Goal: Task Accomplishment & Management: Complete application form

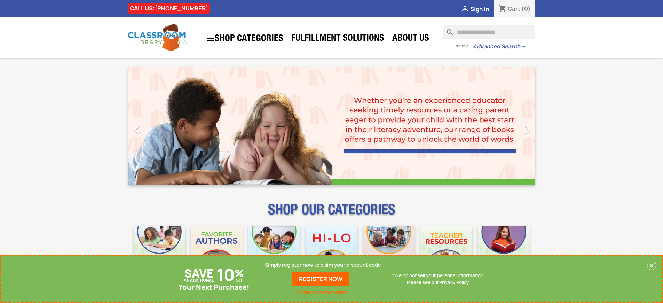
click at [321, 265] on p "+ Simply register now to claim your discount code" at bounding box center [321, 264] width 120 height 7
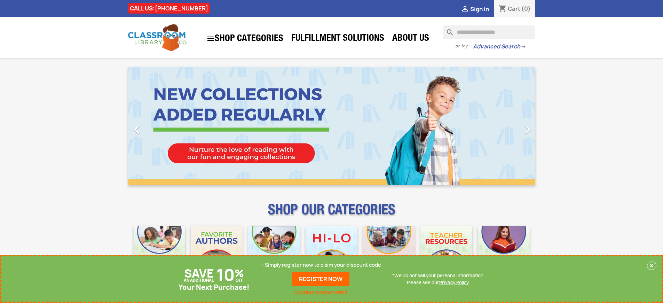
click at [321, 265] on p "+ Simply register now to claim your discount code" at bounding box center [321, 264] width 120 height 7
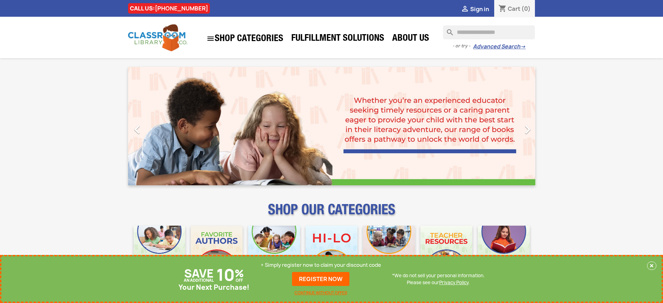
click at [321, 265] on p "+ Simply register now to claim your discount code" at bounding box center [321, 264] width 120 height 7
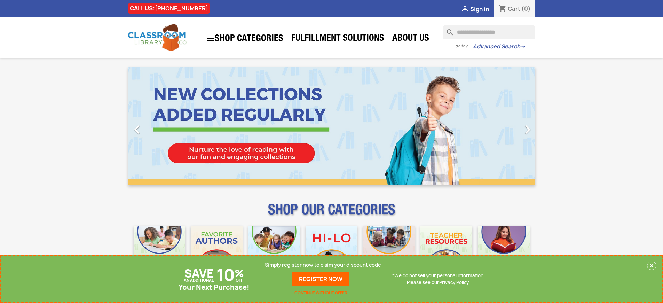
click at [321, 265] on p "+ Simply register now to claim your discount code" at bounding box center [321, 264] width 120 height 7
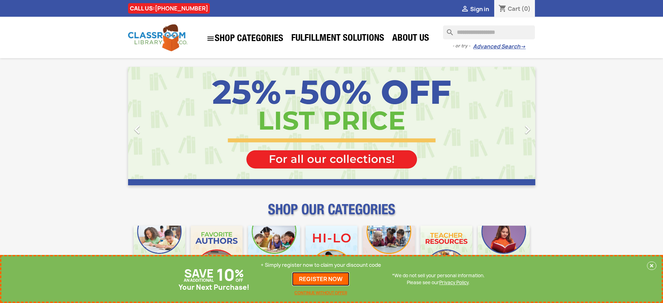
click at [321, 279] on link "REGISTER NOW" at bounding box center [320, 279] width 57 height 14
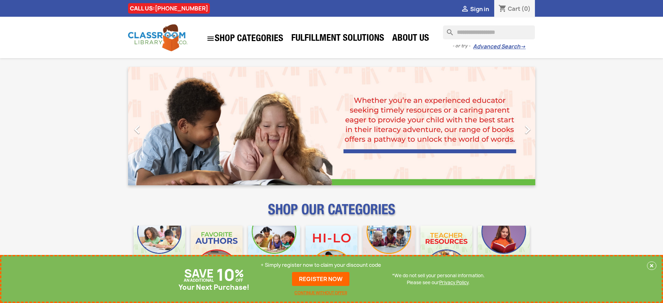
click at [321, 265] on p "+ Simply register now to claim your discount code" at bounding box center [321, 264] width 120 height 7
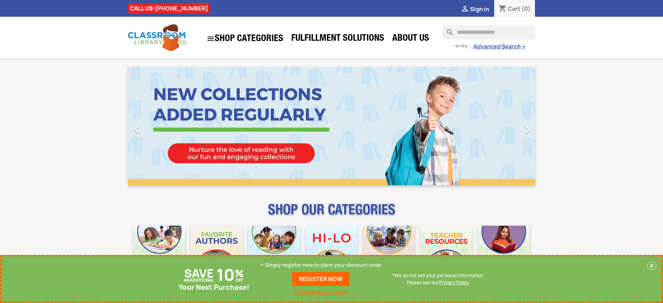
click at [321, 265] on p "+ Simply register now to claim your discount code" at bounding box center [321, 264] width 120 height 7
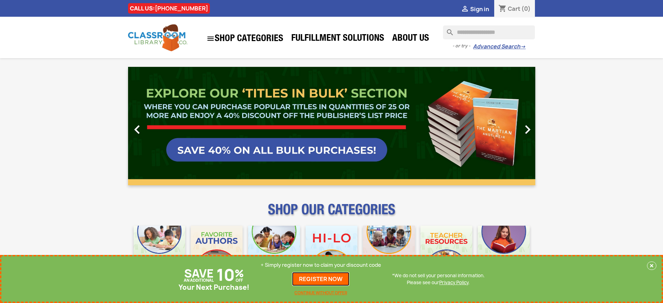
click at [321, 279] on link "REGISTER NOW" at bounding box center [320, 279] width 57 height 14
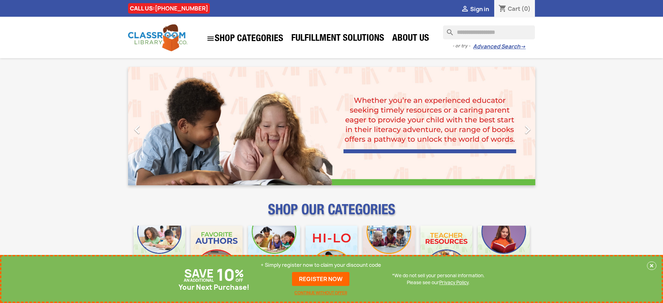
click at [321, 265] on p "+ Simply register now to claim your discount code" at bounding box center [321, 264] width 120 height 7
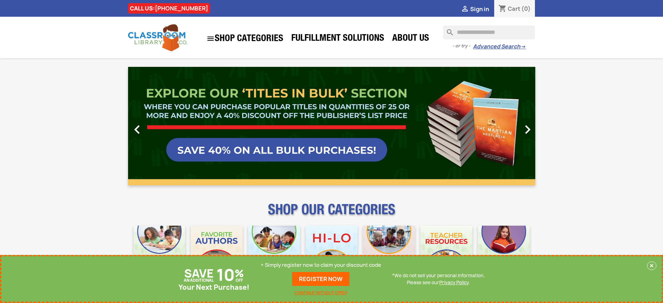
click at [321, 265] on p "+ Simply register now to claim your discount code" at bounding box center [321, 264] width 120 height 7
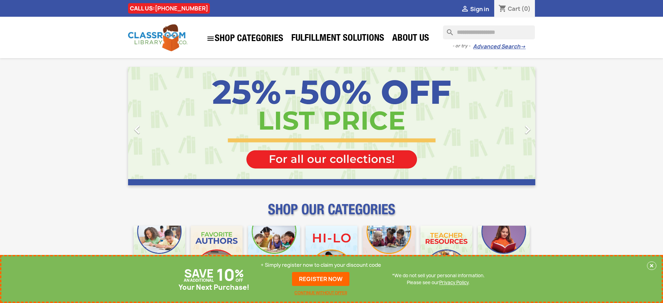
click at [321, 265] on p "+ Simply register now to claim your discount code" at bounding box center [321, 264] width 120 height 7
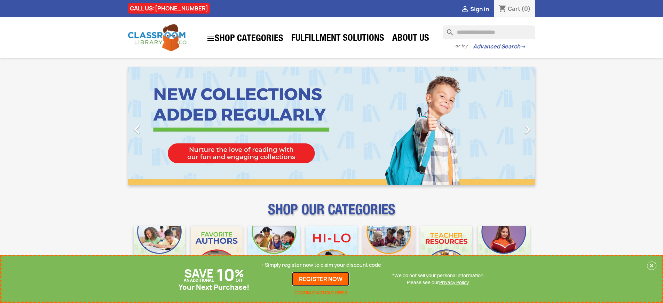
click at [321, 279] on link "REGISTER NOW" at bounding box center [320, 279] width 57 height 14
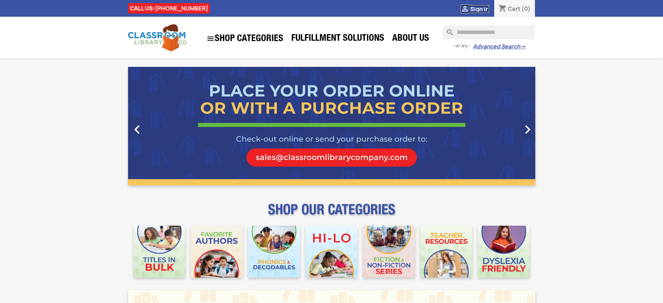
click at [479, 9] on span "Sign in" at bounding box center [479, 9] width 19 height 8
